Goal: Task Accomplishment & Management: Use online tool/utility

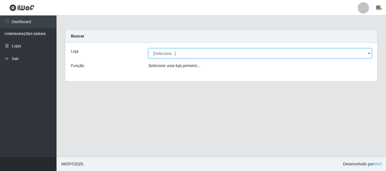
click at [215, 53] on select "[Selecione...] [GEOGRAPHIC_DATA] [GEOGRAPHIC_DATA]" at bounding box center [259, 54] width 223 height 10
select select "64"
click at [148, 49] on select "[Selecione...] [GEOGRAPHIC_DATA] [GEOGRAPHIC_DATA]" at bounding box center [259, 54] width 223 height 10
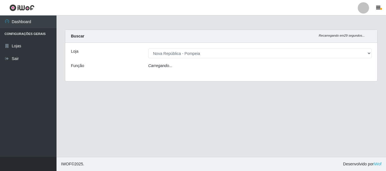
click at [203, 66] on div "Carregando..." at bounding box center [260, 67] width 232 height 8
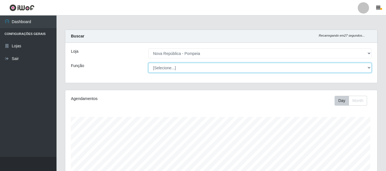
click at [206, 69] on select "[Selecione...] Balconista Operador de Caixa Recepcionista Repositor" at bounding box center [259, 68] width 223 height 10
select select "22"
click at [148, 63] on select "[Selecione...] Balconista Operador de Caixa Recepcionista Repositor" at bounding box center [259, 68] width 222 height 10
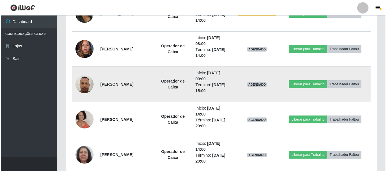
scroll to position [294, 0]
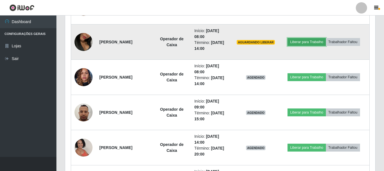
click at [309, 44] on button "Liberar para Trabalho" at bounding box center [307, 42] width 38 height 8
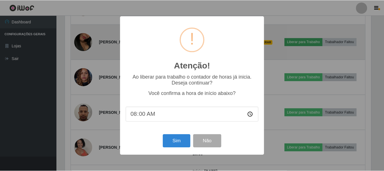
scroll to position [117, 307]
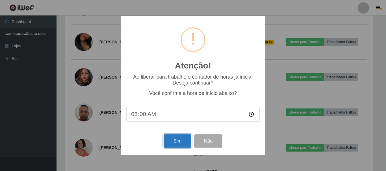
click at [174, 143] on button "Sim" at bounding box center [176, 141] width 27 height 13
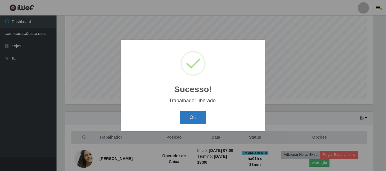
click at [196, 117] on button "OK" at bounding box center [193, 117] width 26 height 13
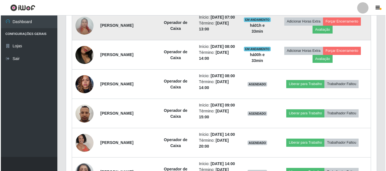
scroll to position [301, 0]
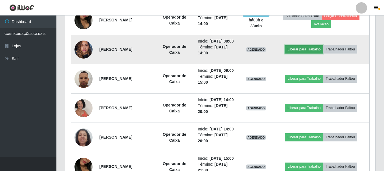
click at [320, 53] on button "Liberar para Trabalho" at bounding box center [304, 49] width 38 height 8
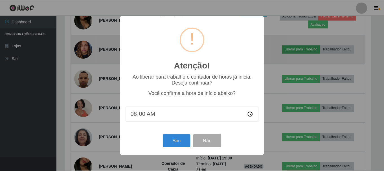
scroll to position [117, 307]
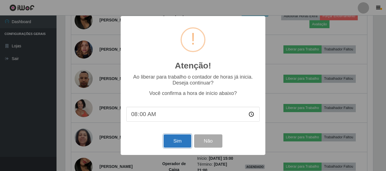
click at [184, 139] on button "Sim" at bounding box center [176, 141] width 27 height 13
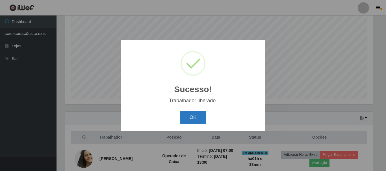
click at [185, 117] on button "OK" at bounding box center [193, 117] width 26 height 13
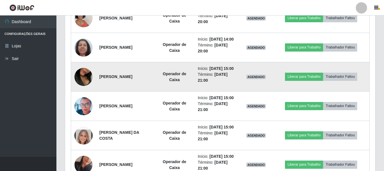
scroll to position [378, 0]
